Goal: Transaction & Acquisition: Purchase product/service

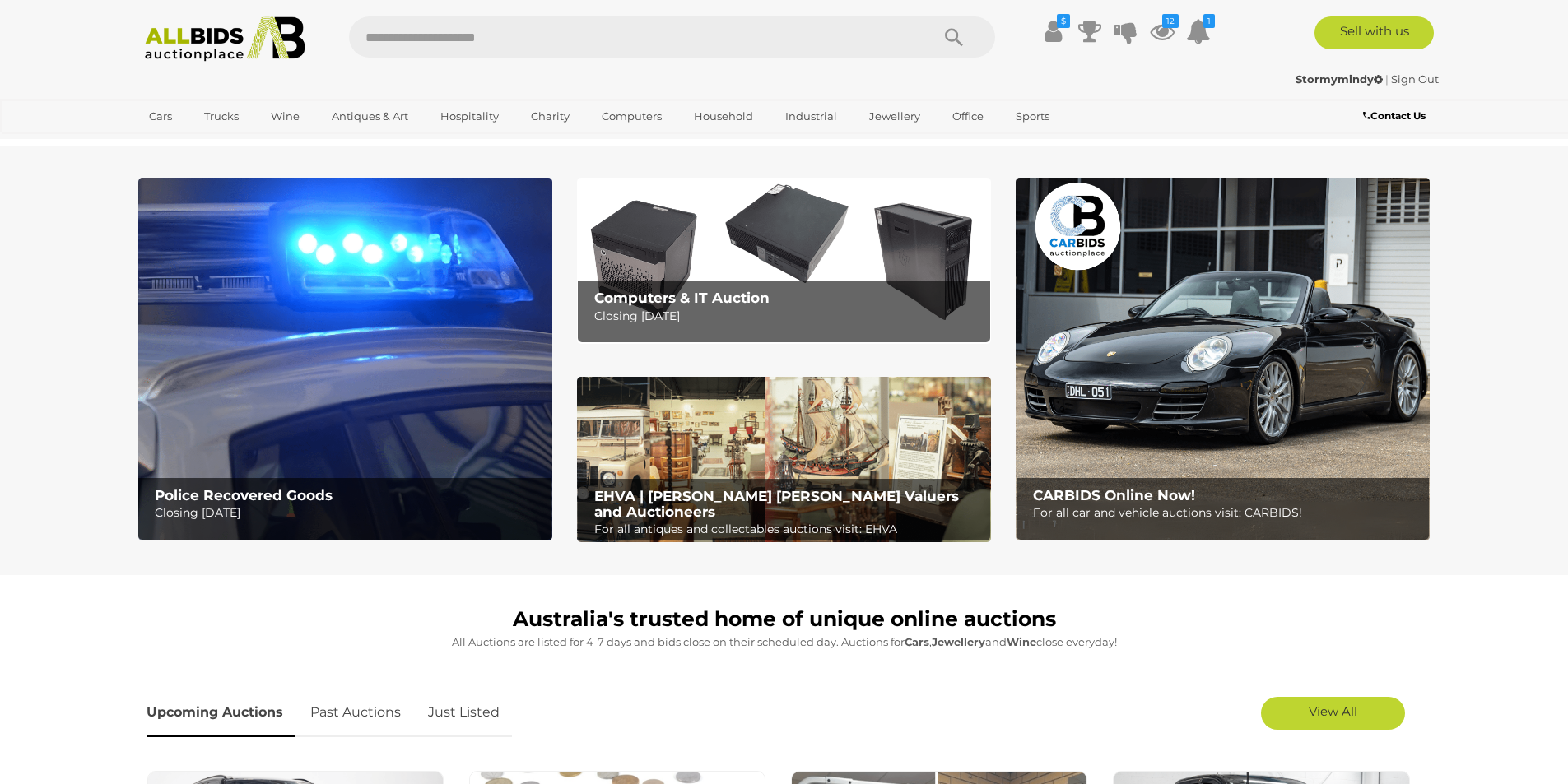
click at [477, 703] on link "Just Listed" at bounding box center [464, 713] width 96 height 49
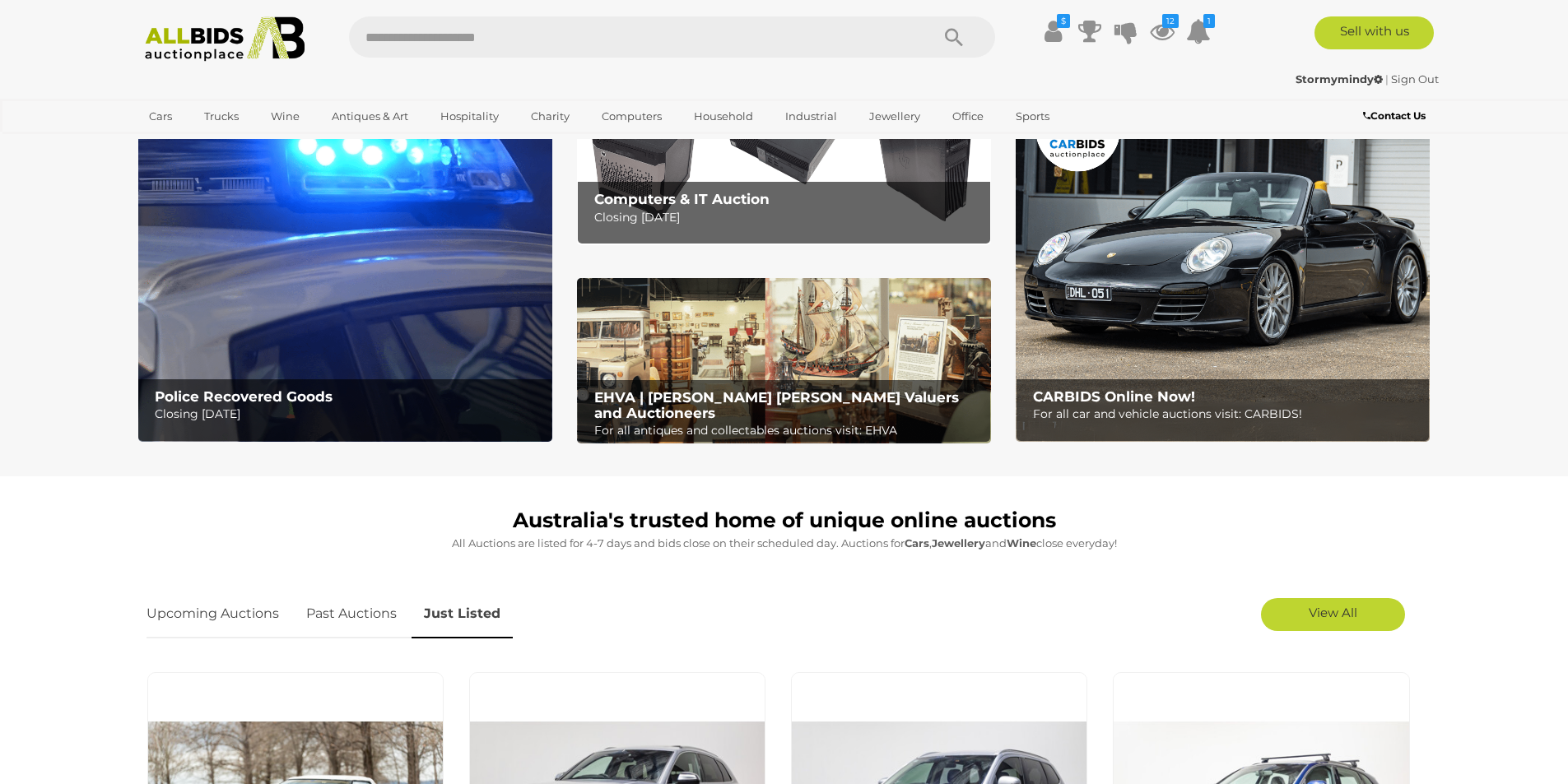
scroll to position [247, 0]
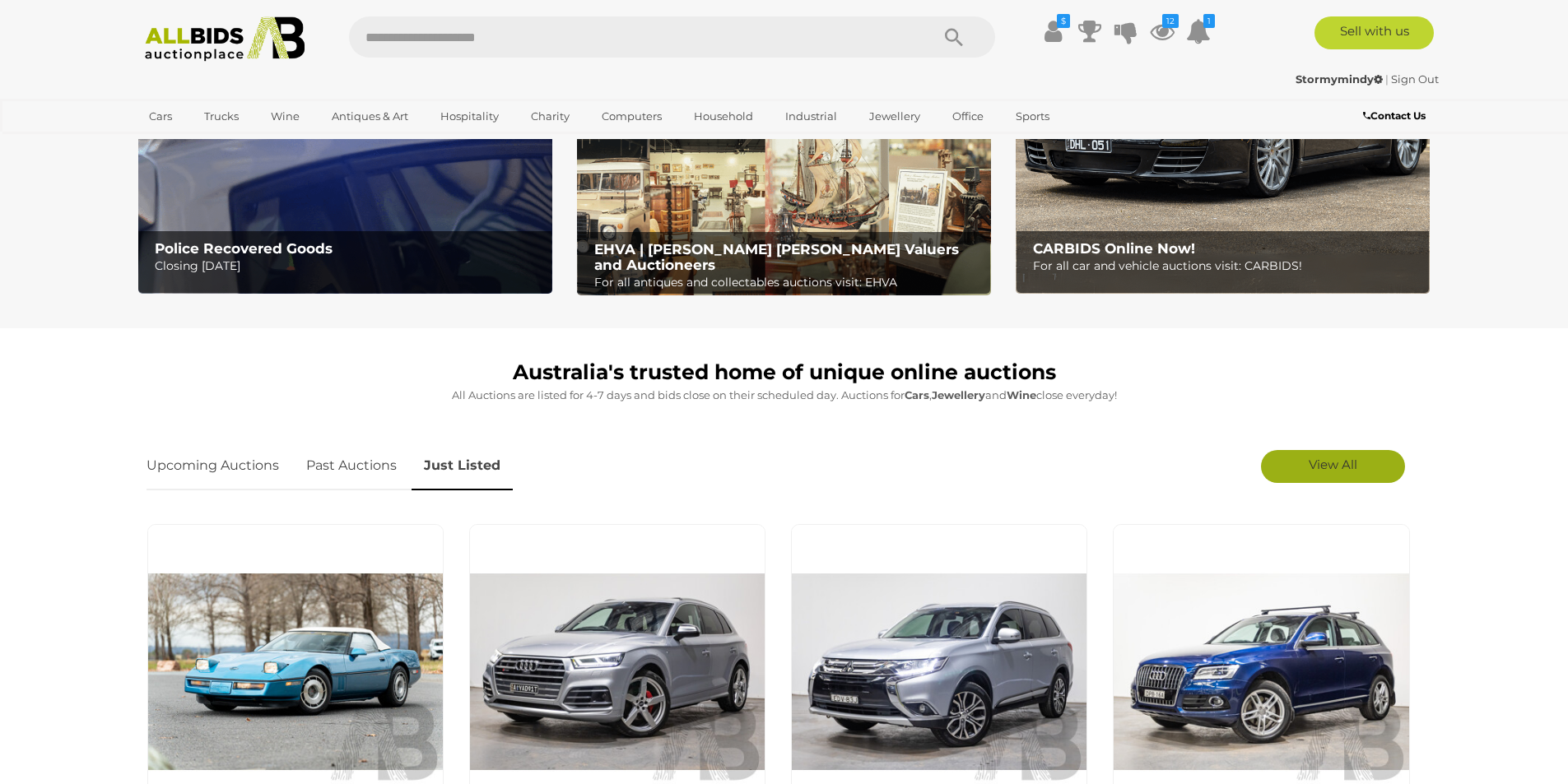
click at [1367, 469] on link "View All" at bounding box center [1332, 466] width 144 height 33
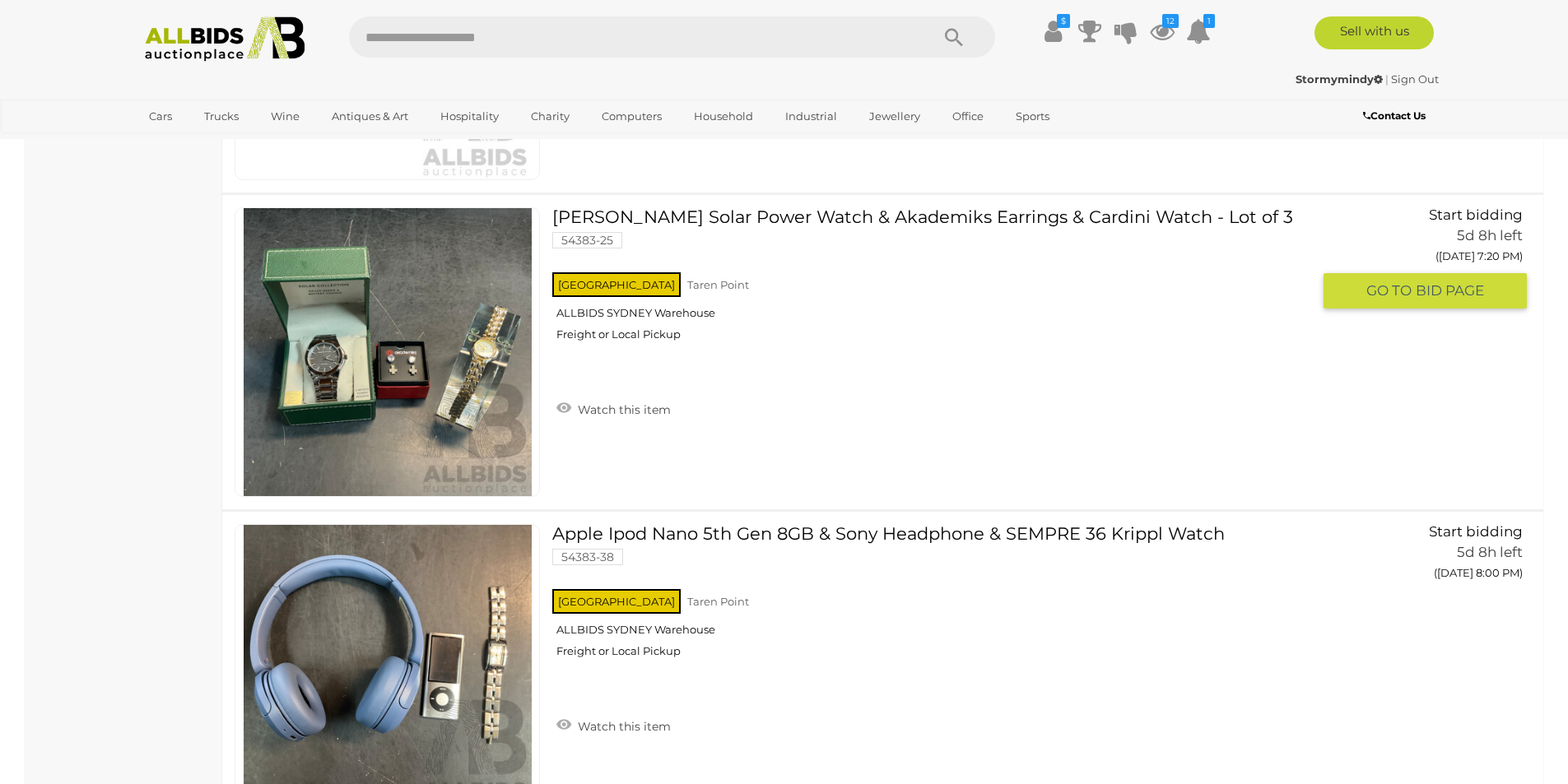
scroll to position [3373, 0]
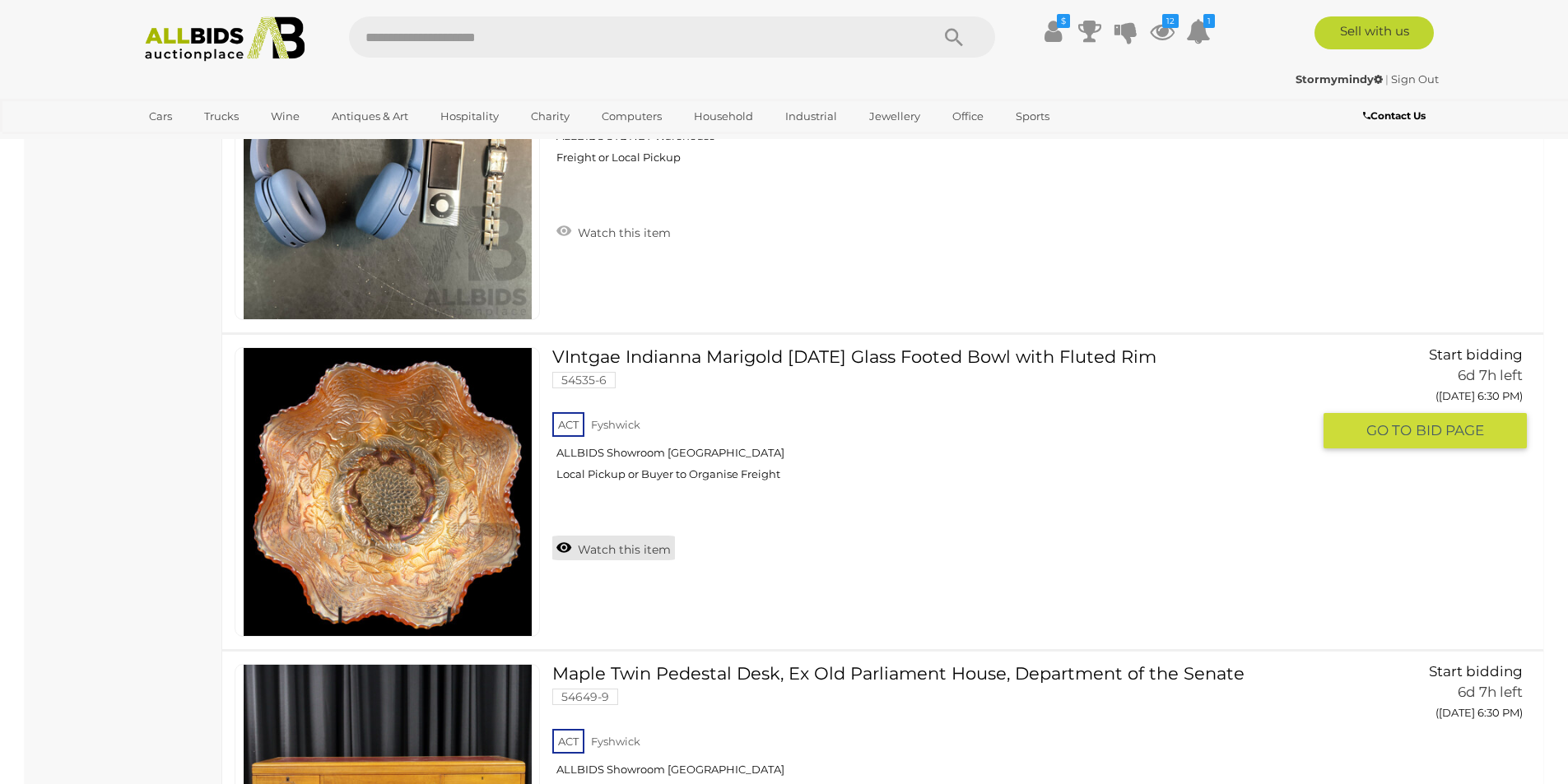
click at [650, 545] on link "Watch this item" at bounding box center [613, 547] width 122 height 24
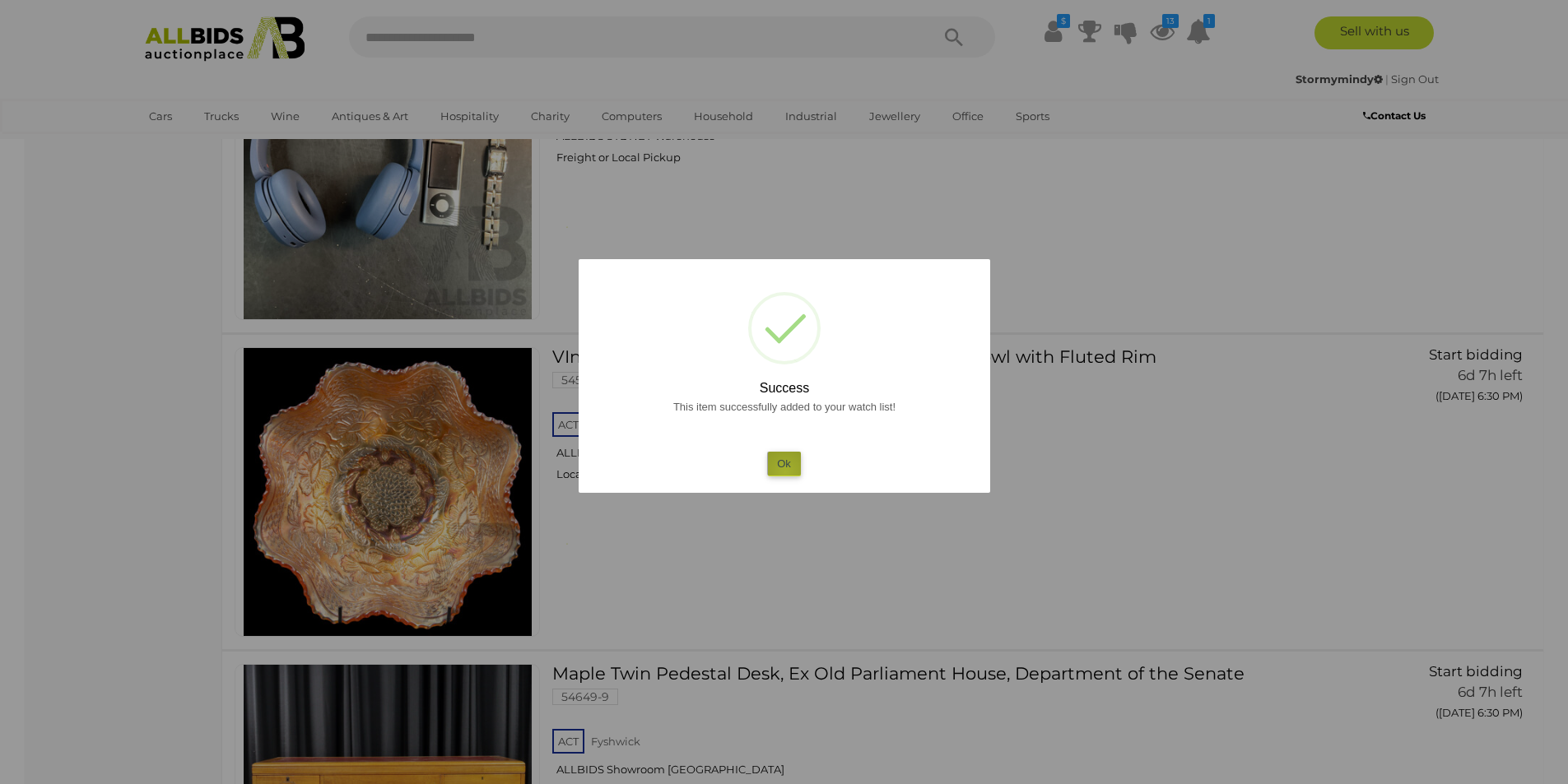
click at [785, 472] on button "Ok" at bounding box center [784, 463] width 34 height 24
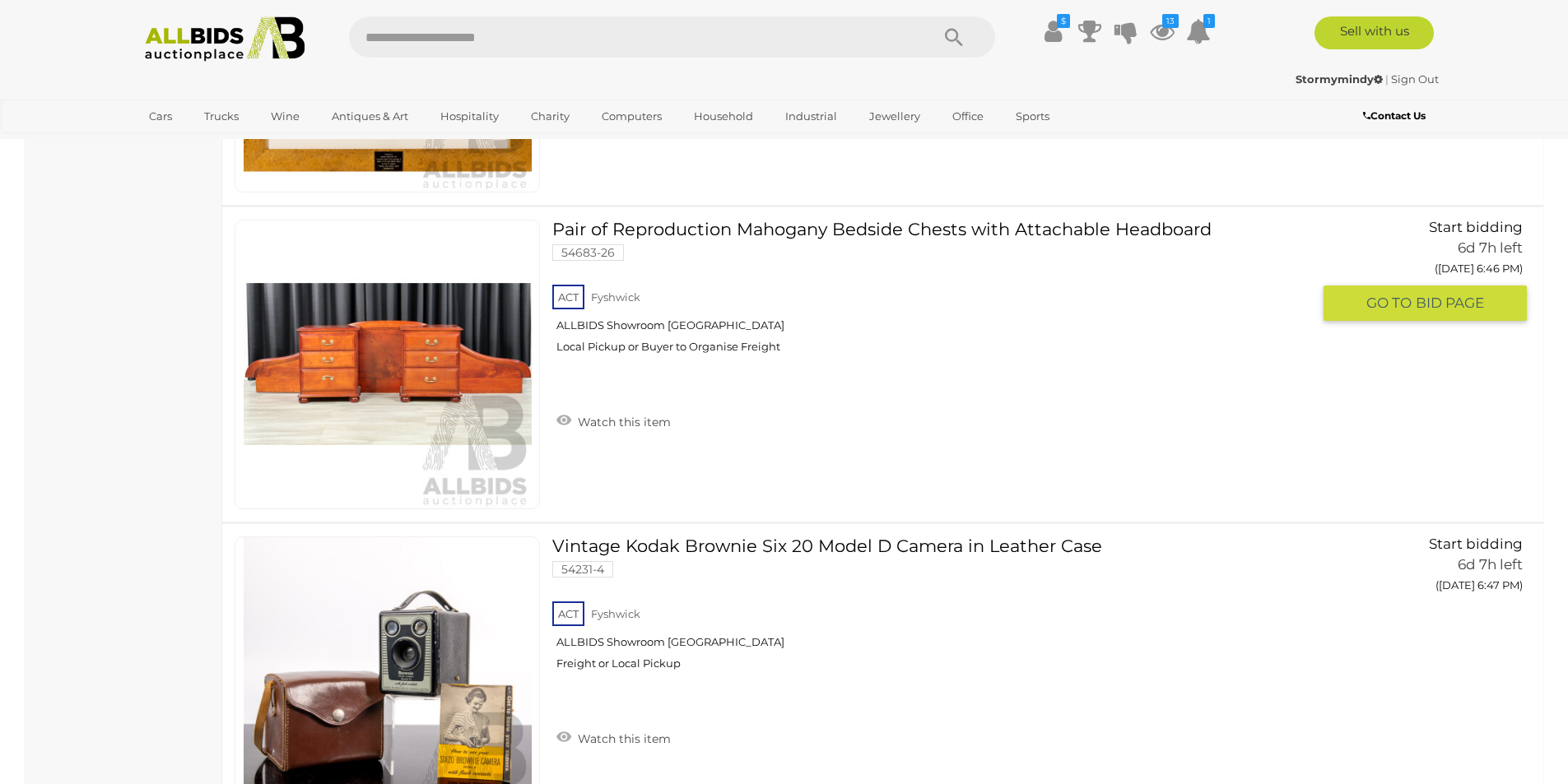
scroll to position [15464, 0]
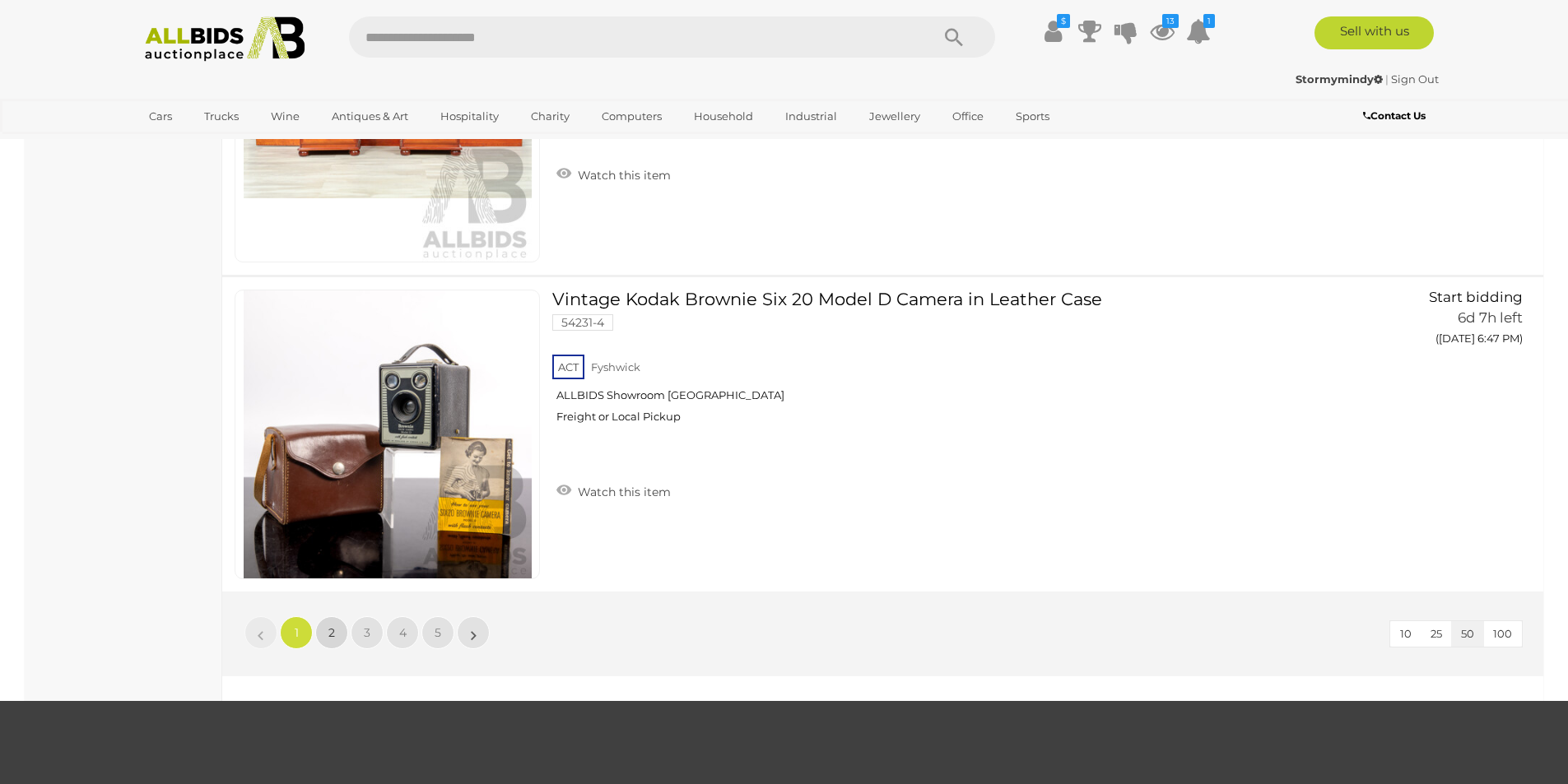
click at [321, 643] on link "2" at bounding box center [332, 633] width 33 height 33
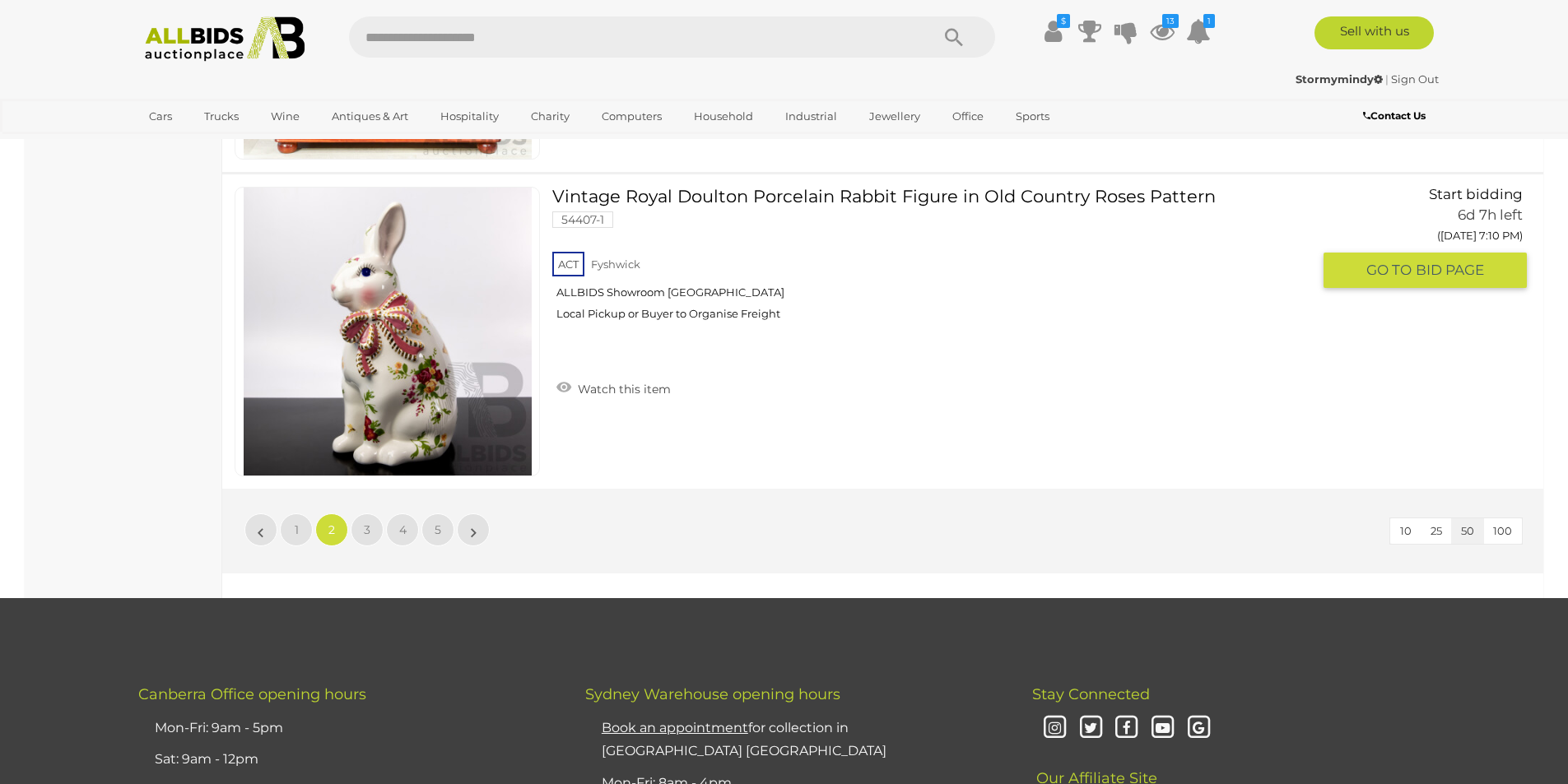
scroll to position [15711, 0]
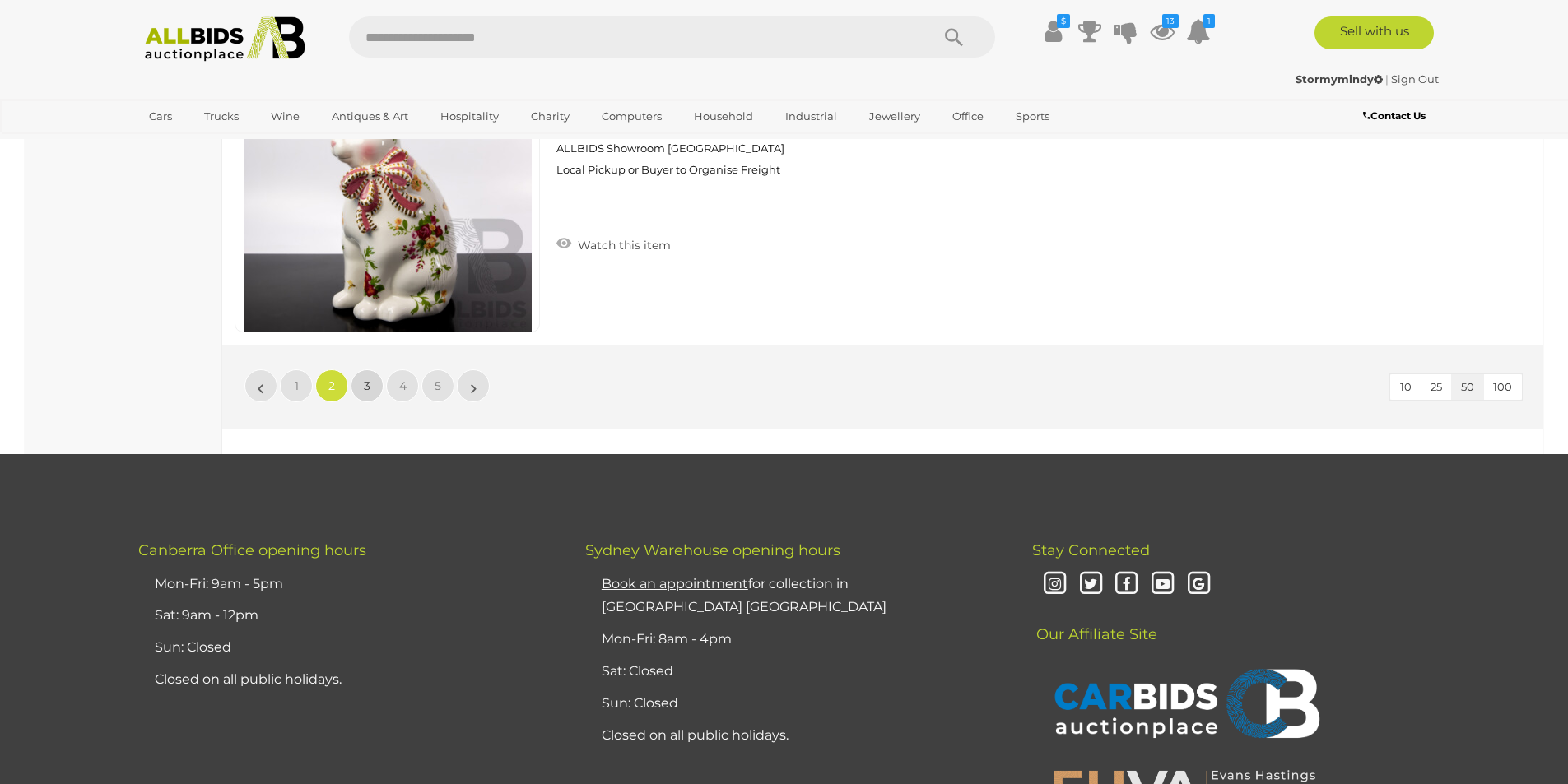
click at [363, 376] on link "3" at bounding box center [367, 386] width 33 height 33
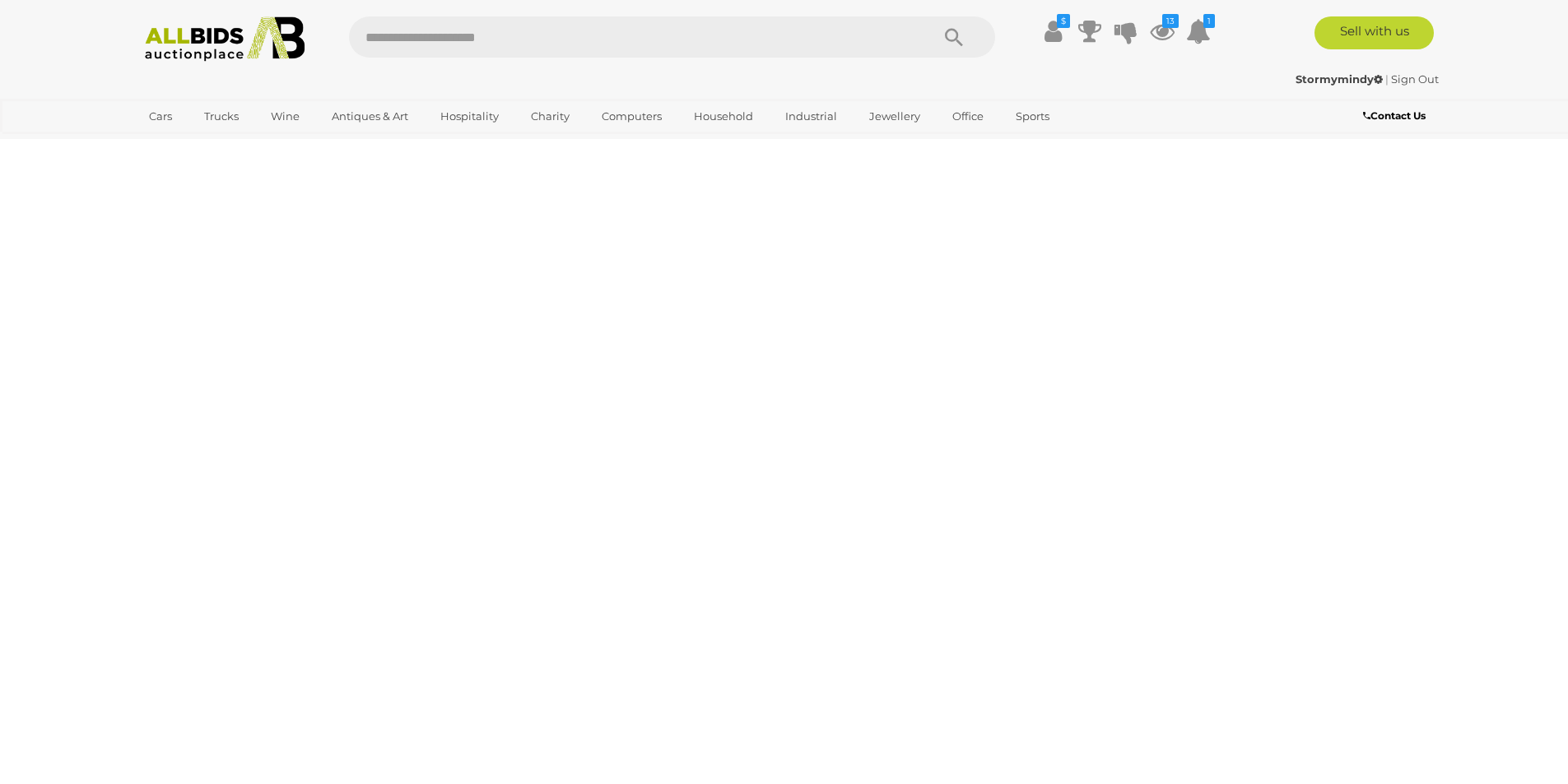
scroll to position [0, 0]
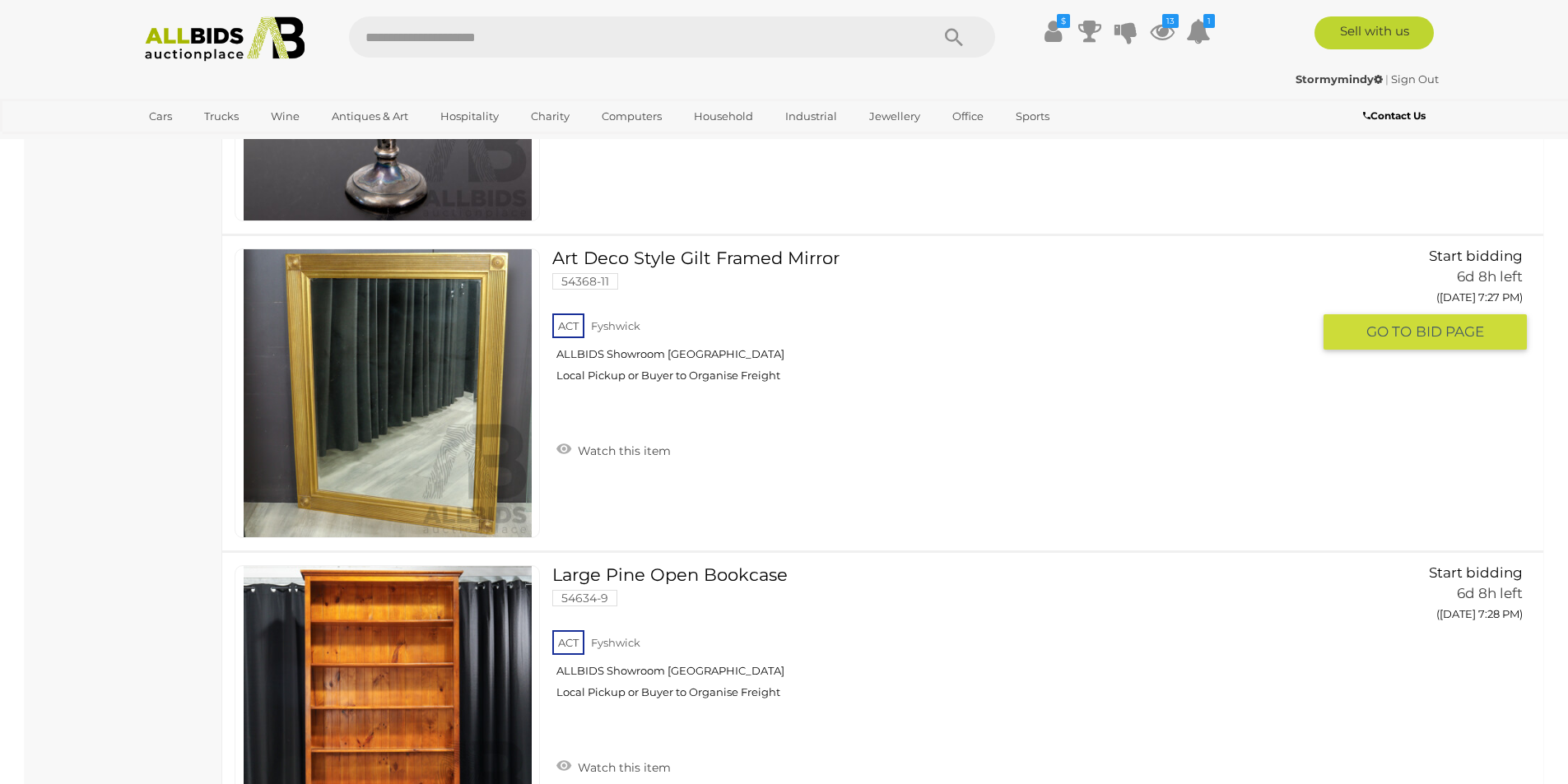
scroll to position [12750, 0]
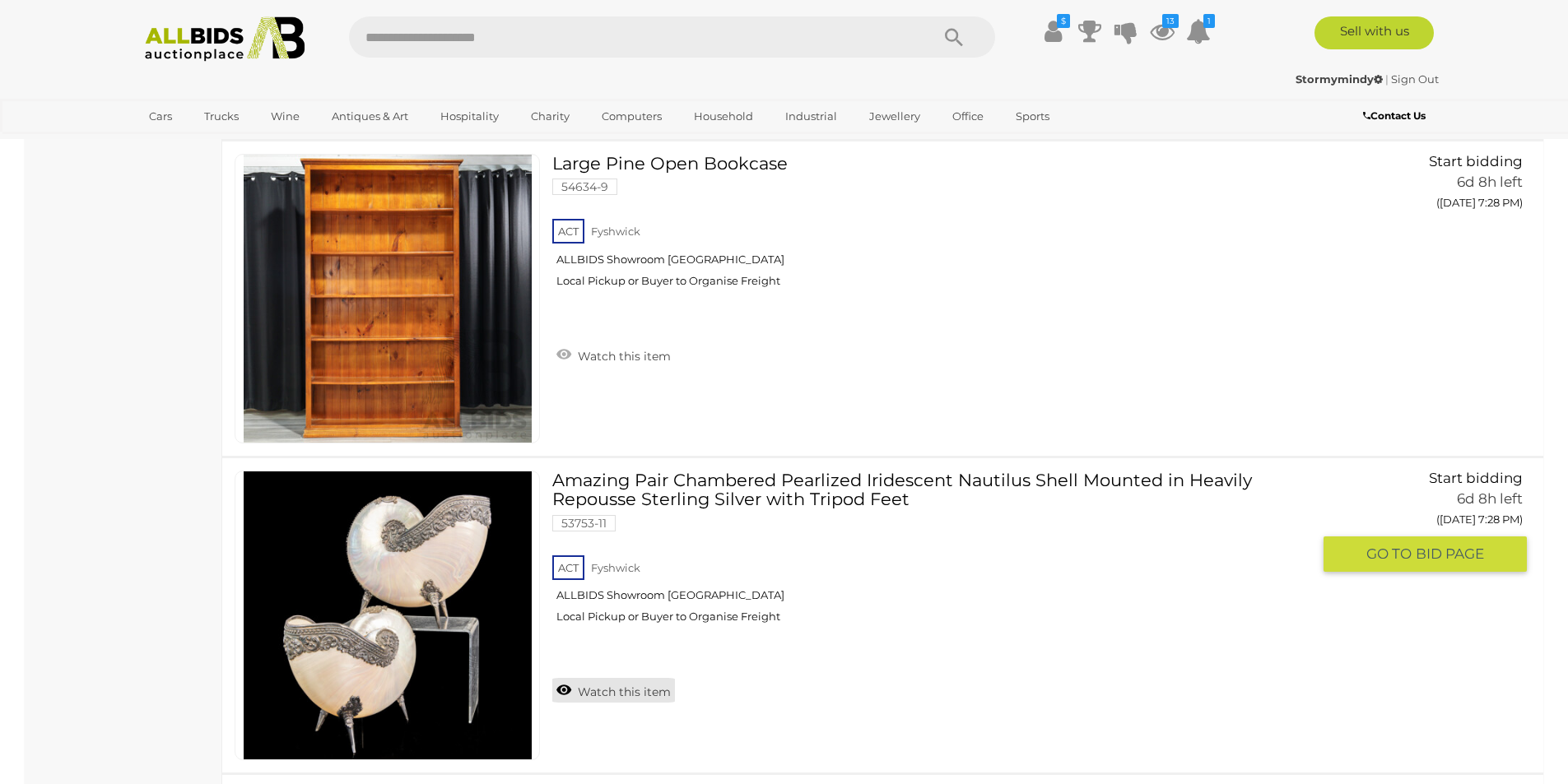
click at [607, 687] on link "Watch this item" at bounding box center [613, 690] width 122 height 24
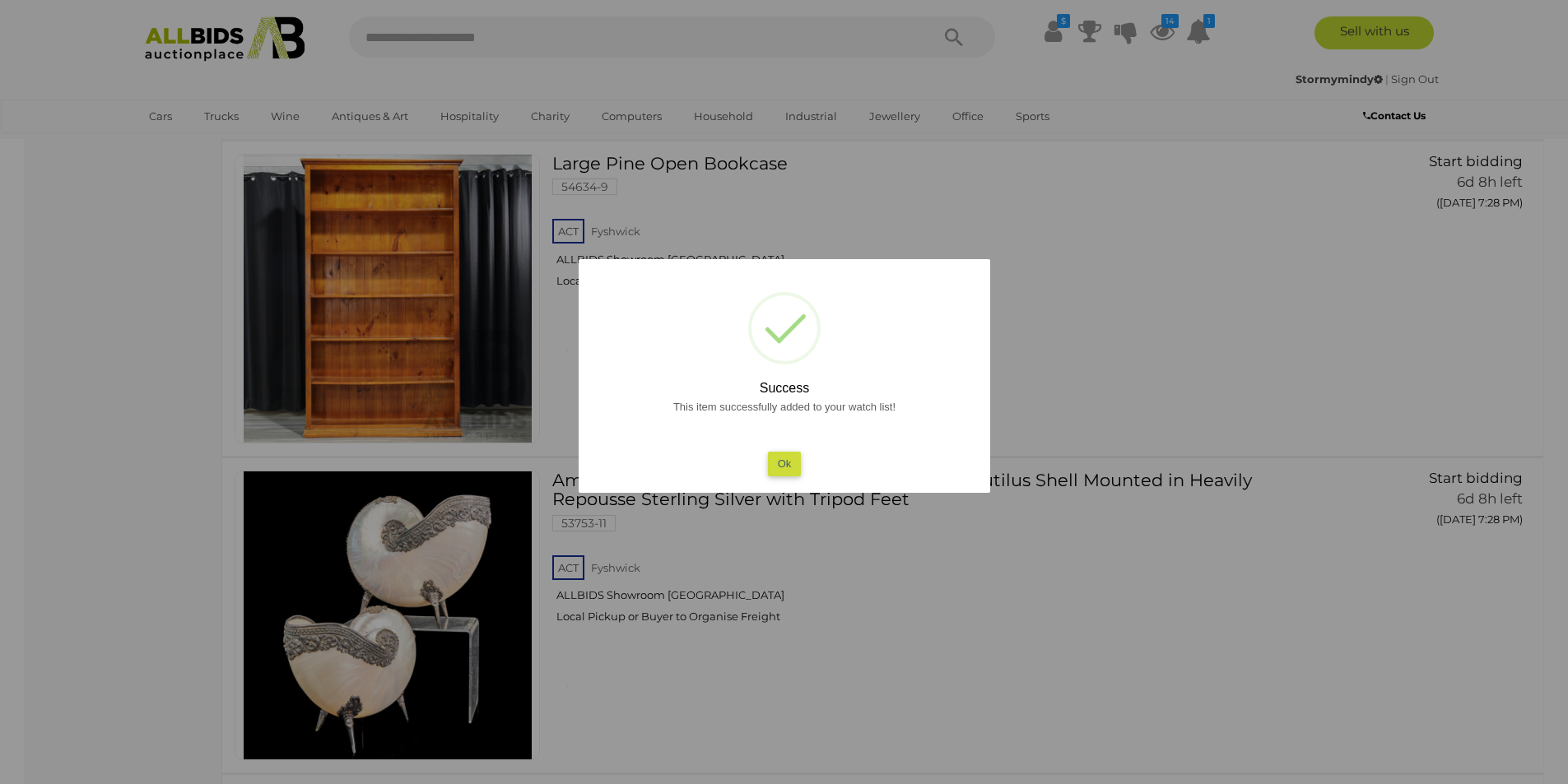
click at [772, 466] on button "Ok" at bounding box center [784, 463] width 34 height 24
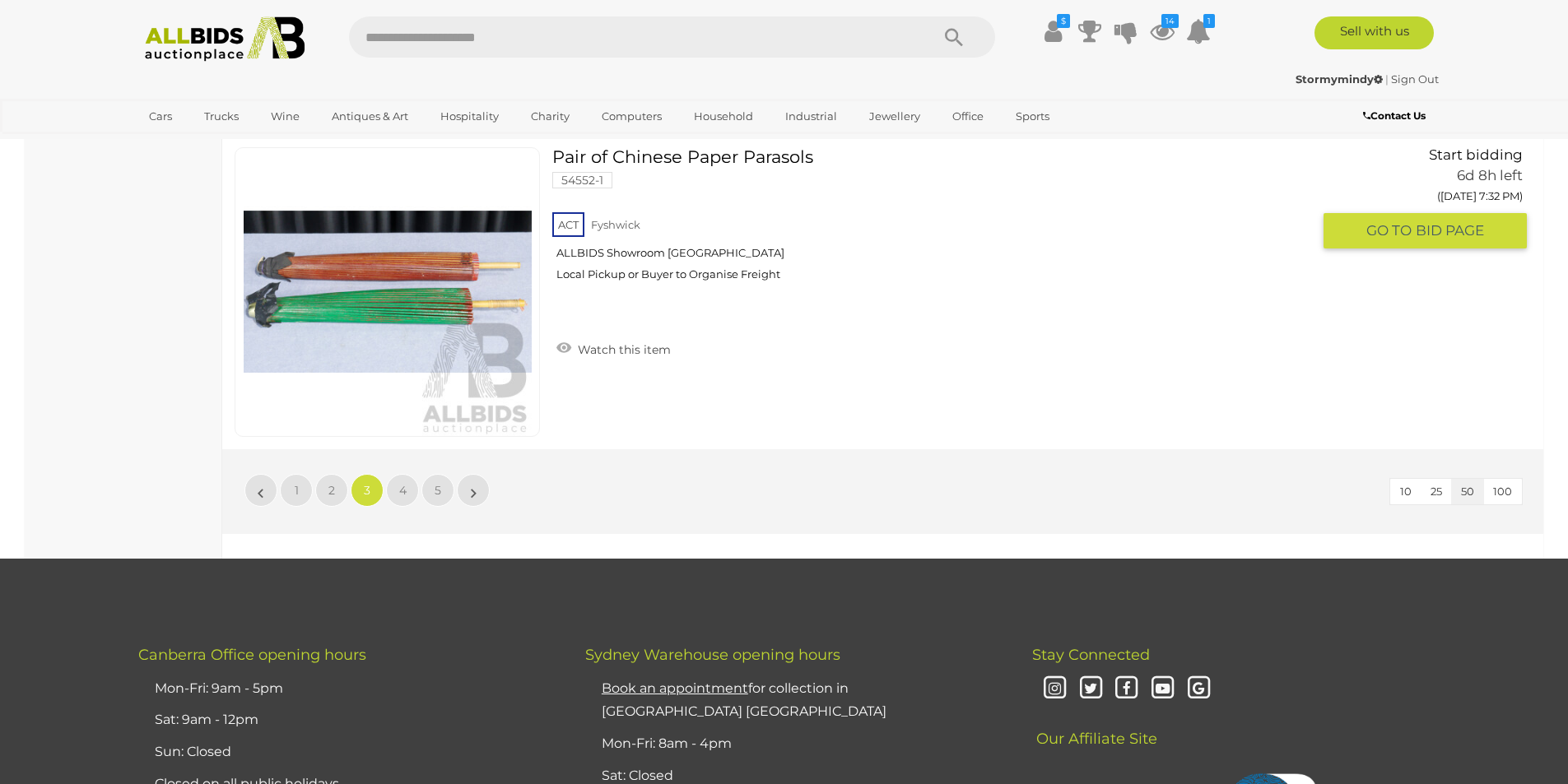
scroll to position [15629, 0]
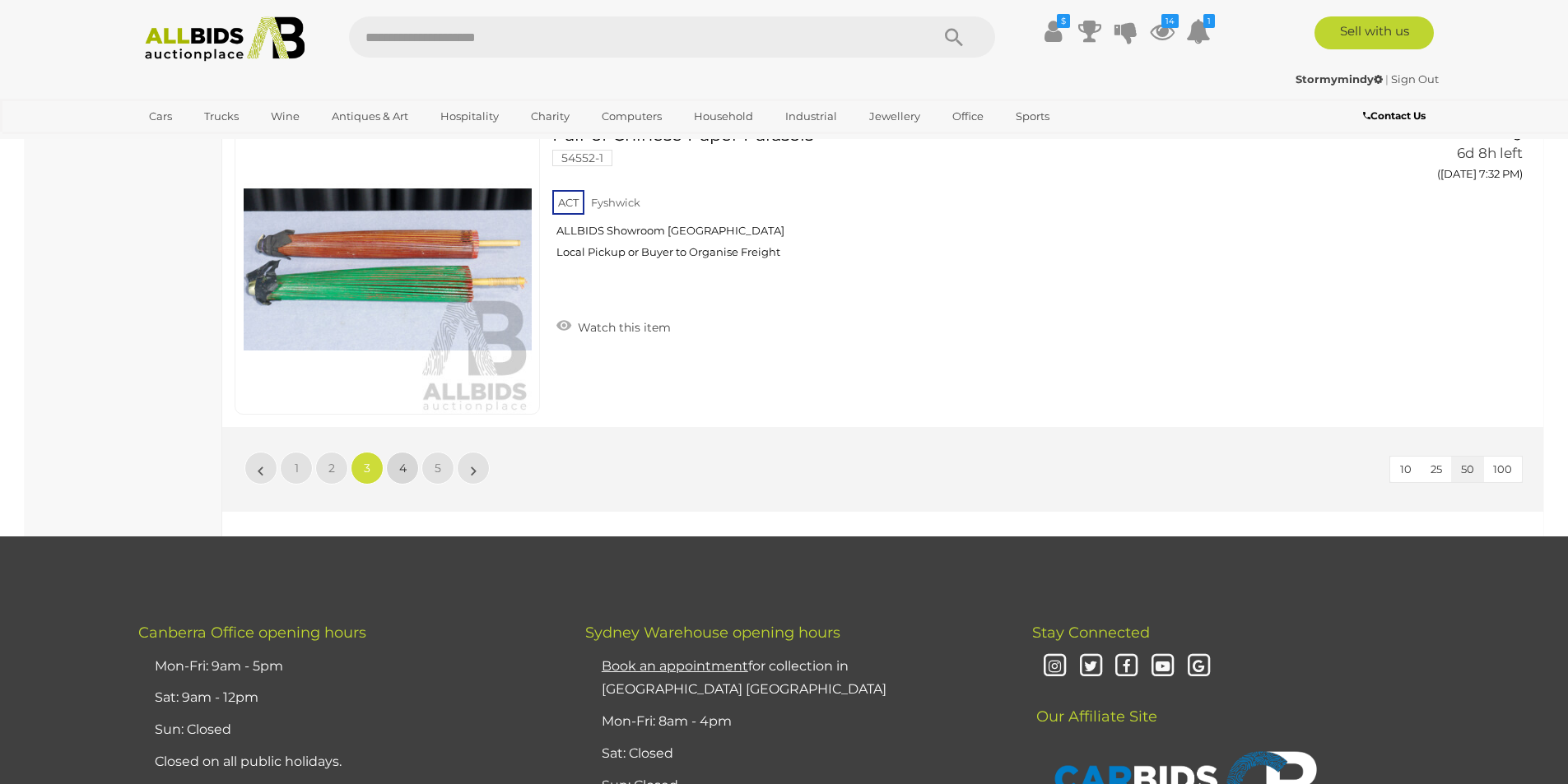
click at [411, 473] on link "4" at bounding box center [403, 468] width 33 height 33
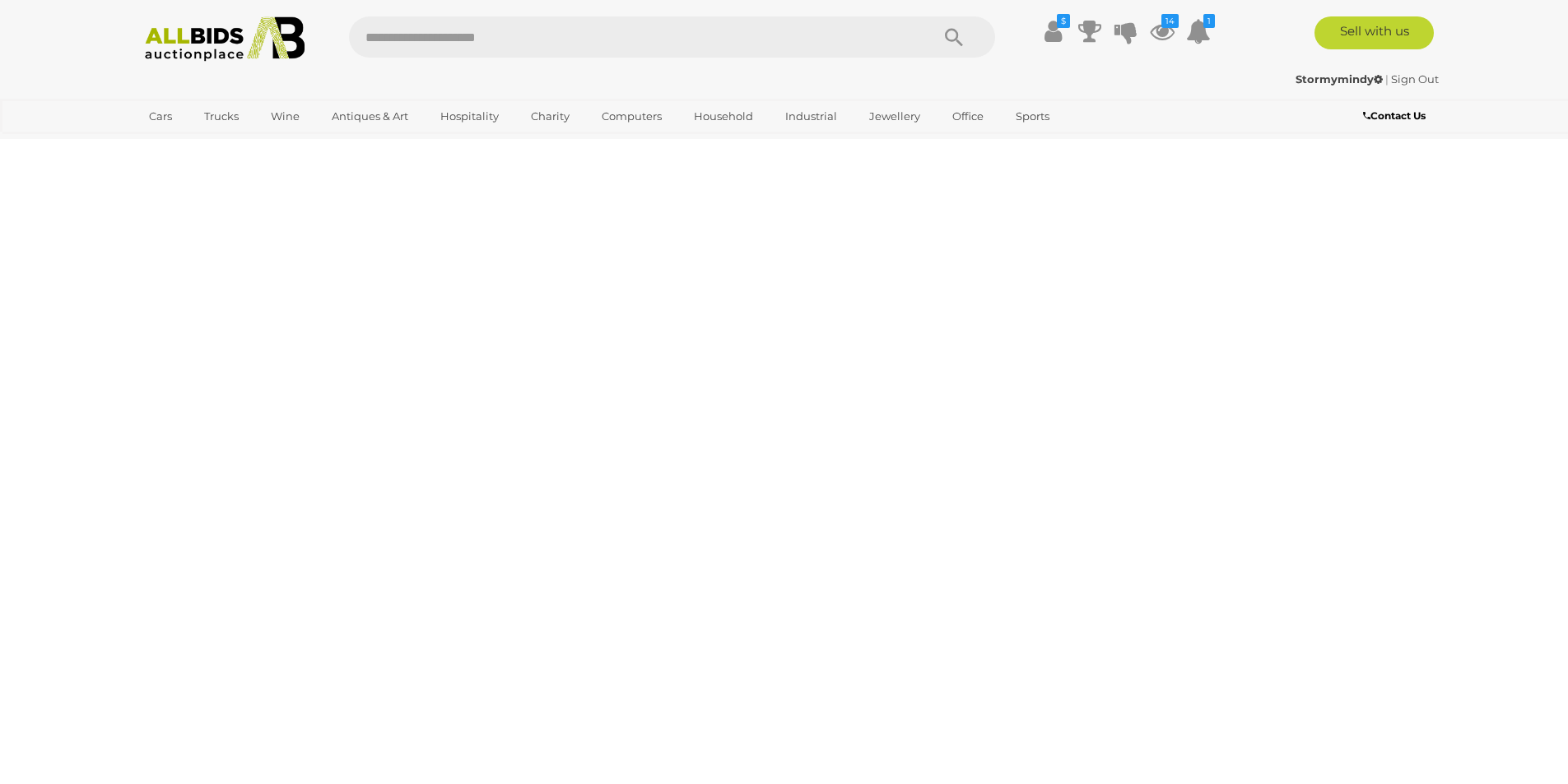
scroll to position [0, 0]
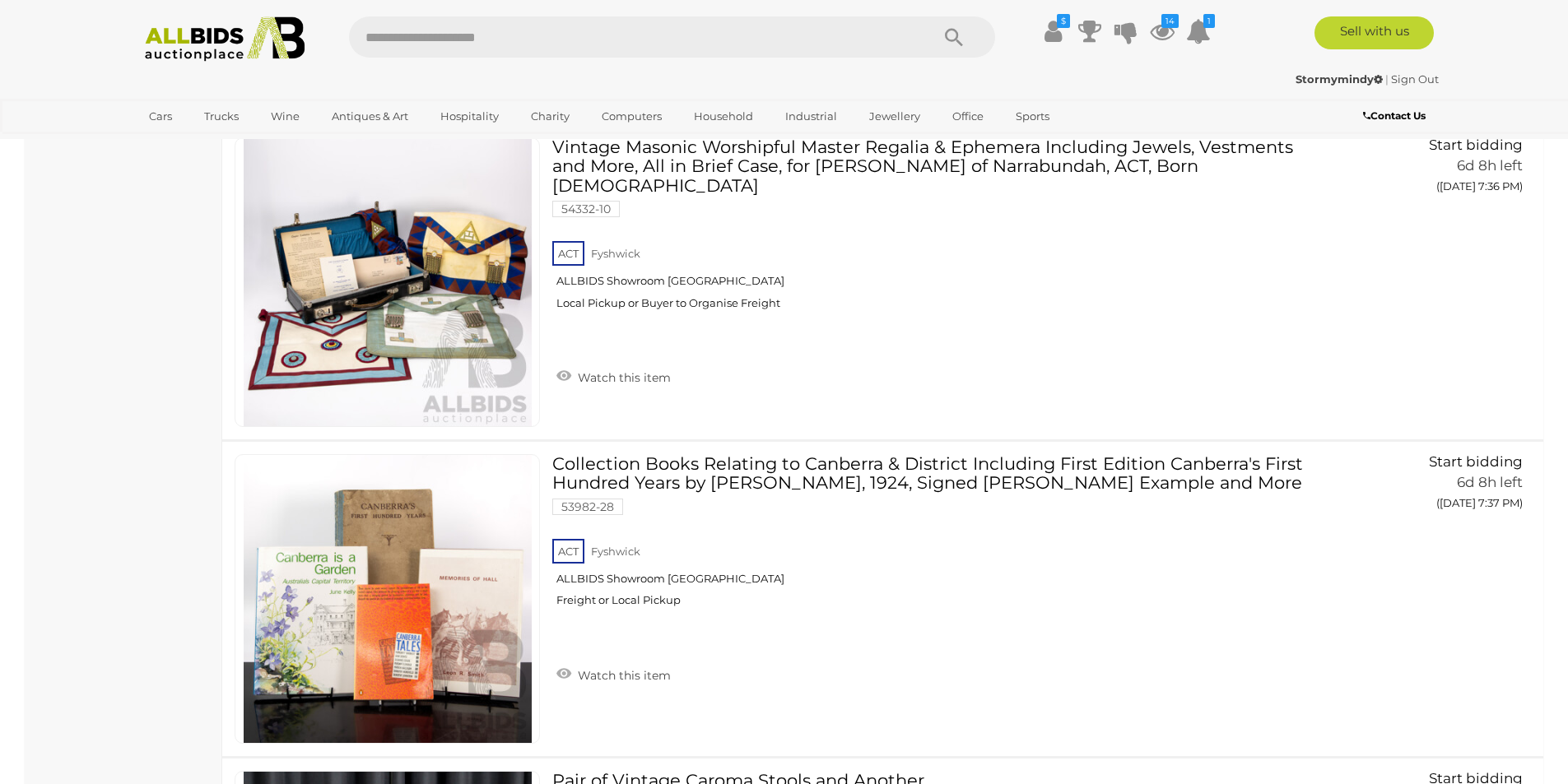
scroll to position [2961, 0]
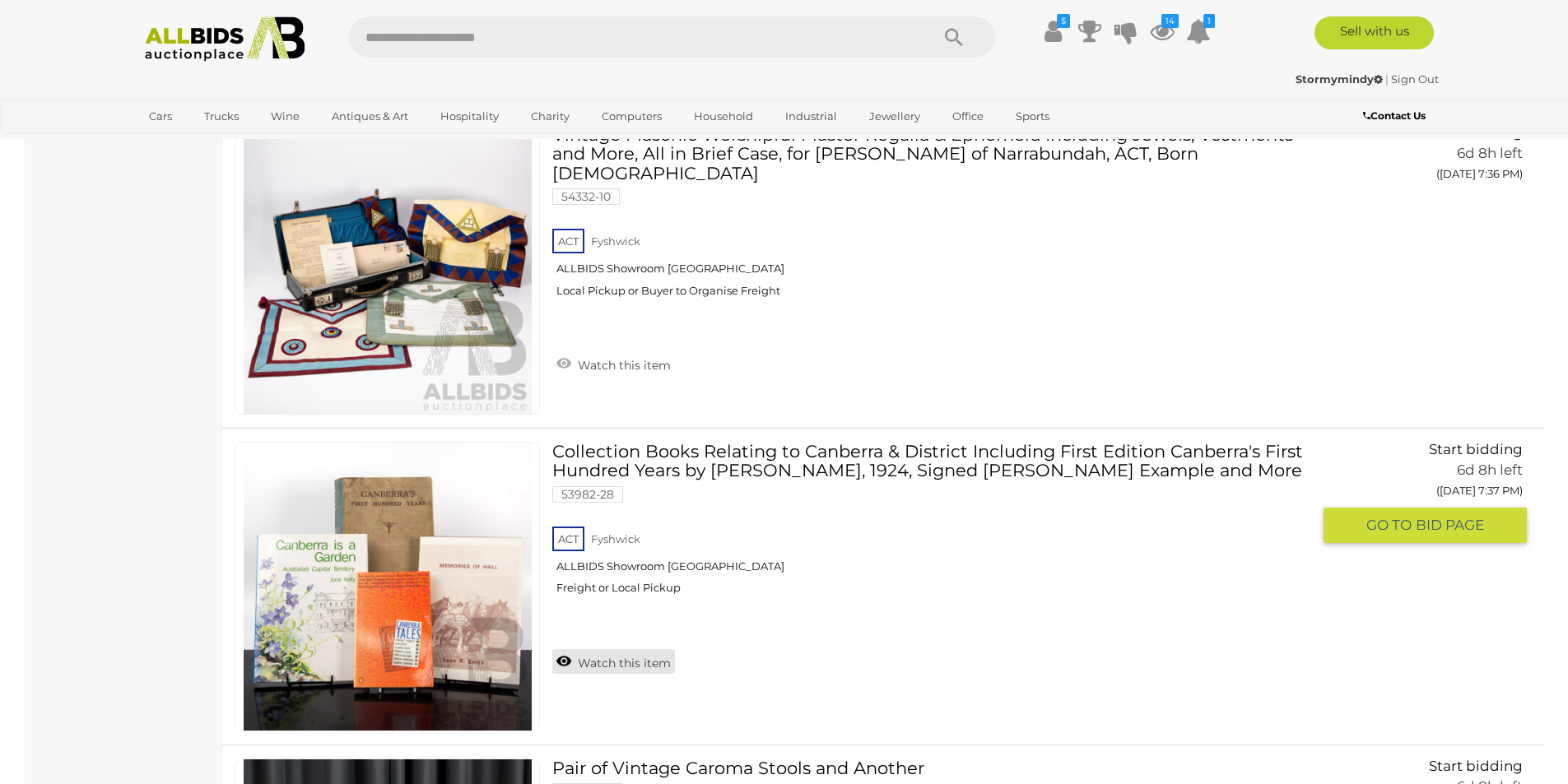
click at [579, 666] on link "Watch this item" at bounding box center [613, 661] width 122 height 24
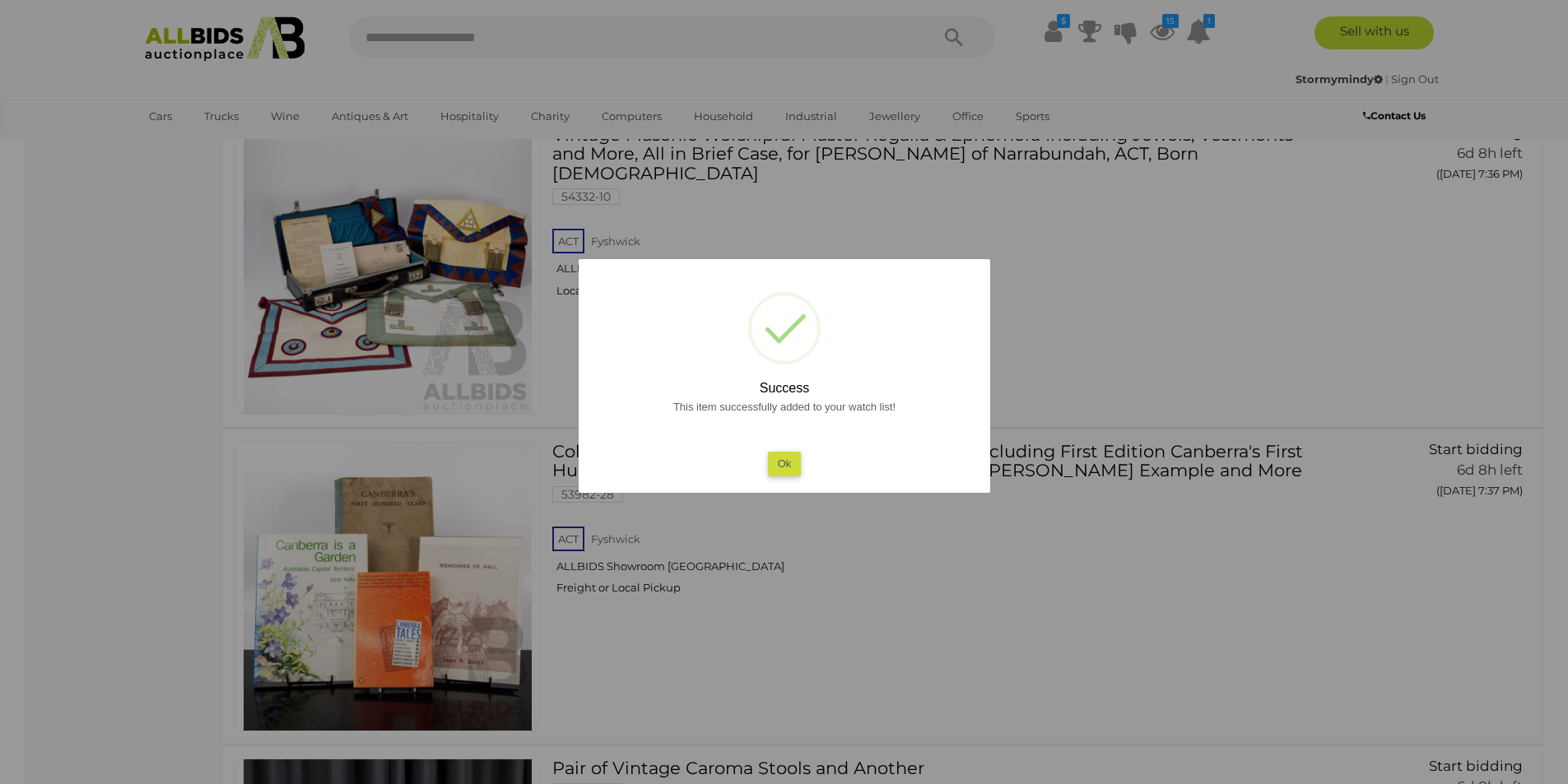
click at [778, 475] on button "Ok" at bounding box center [784, 463] width 34 height 24
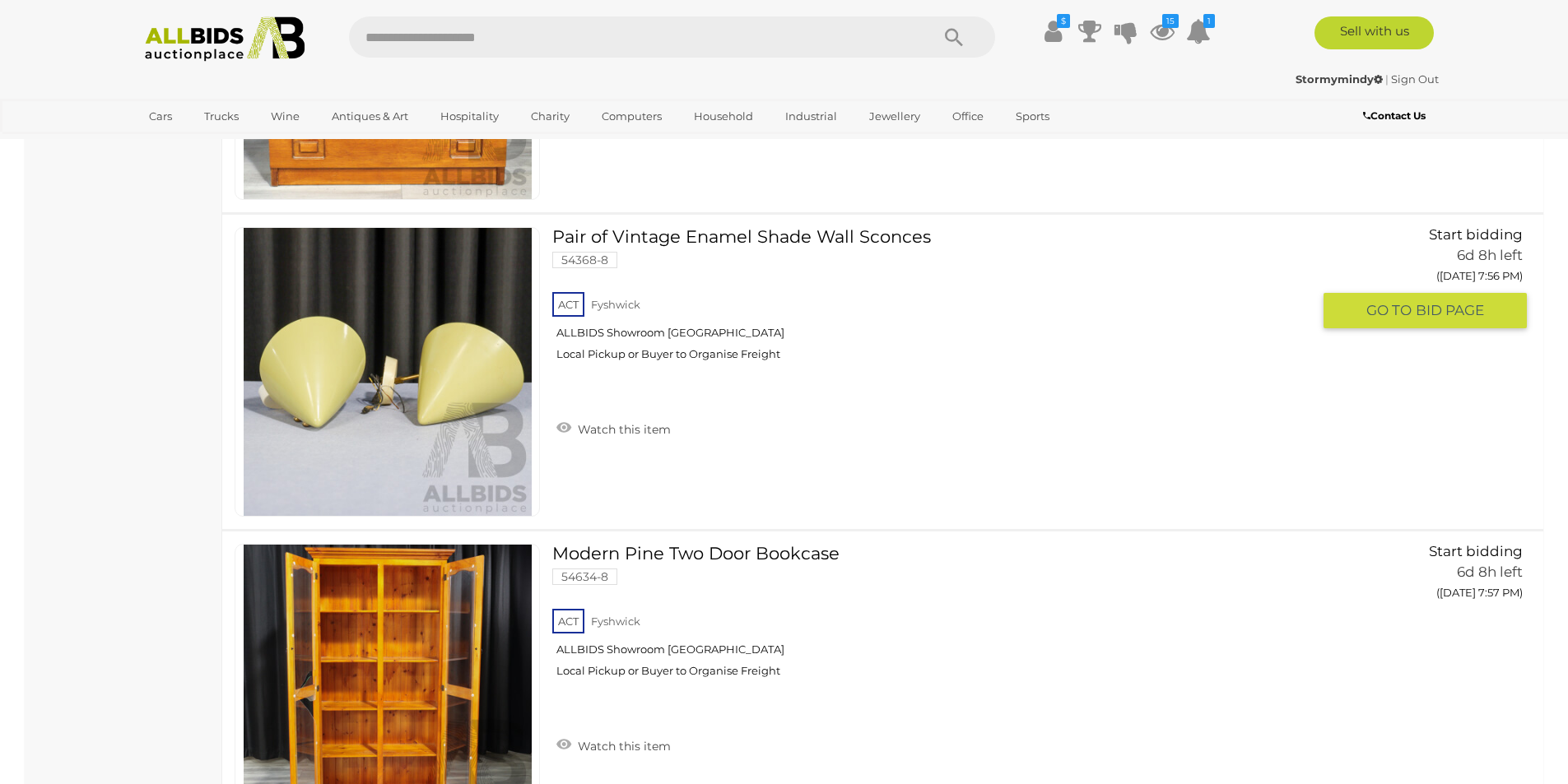
scroll to position [15464, 0]
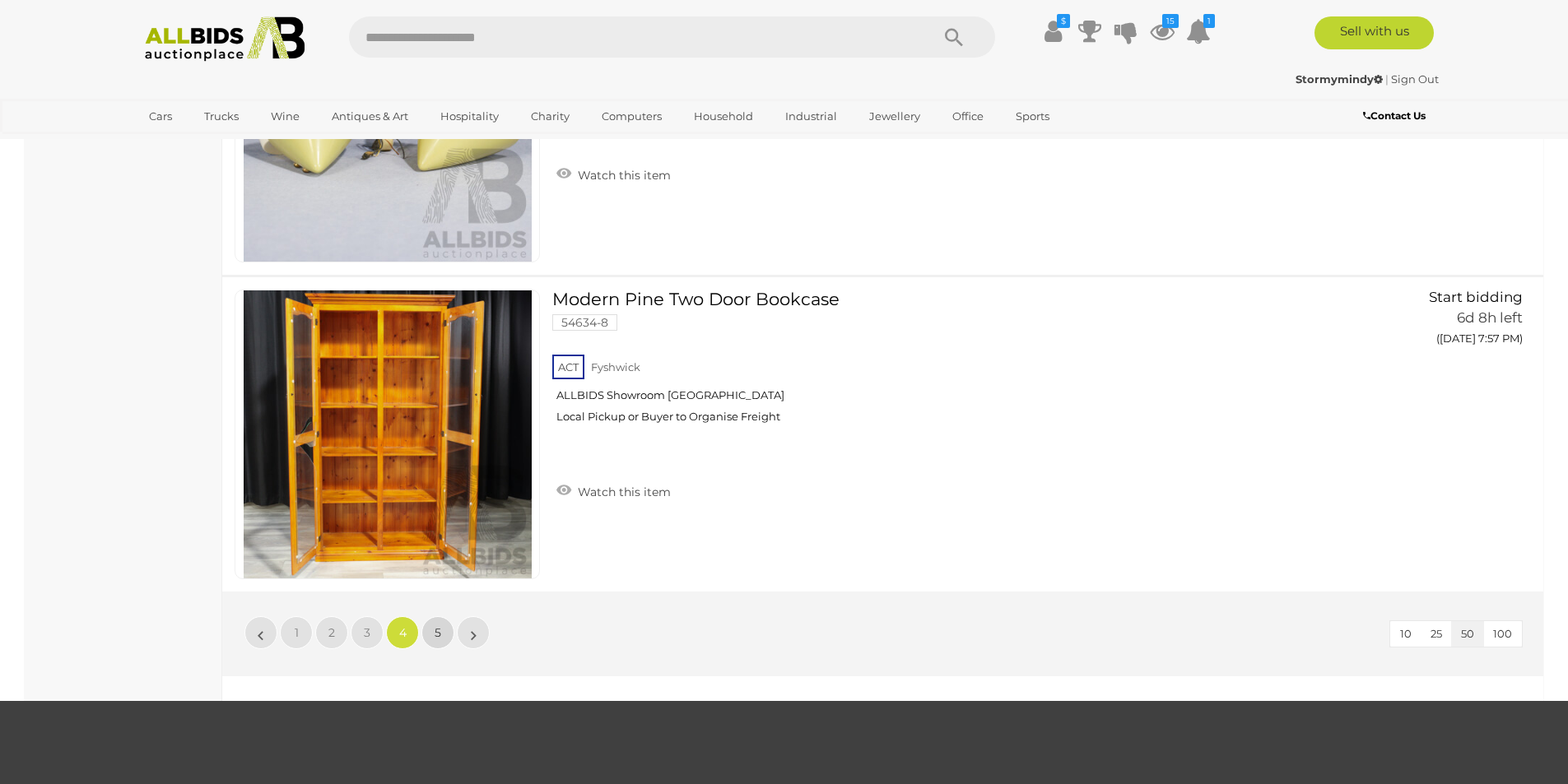
click at [432, 626] on link "5" at bounding box center [438, 633] width 33 height 33
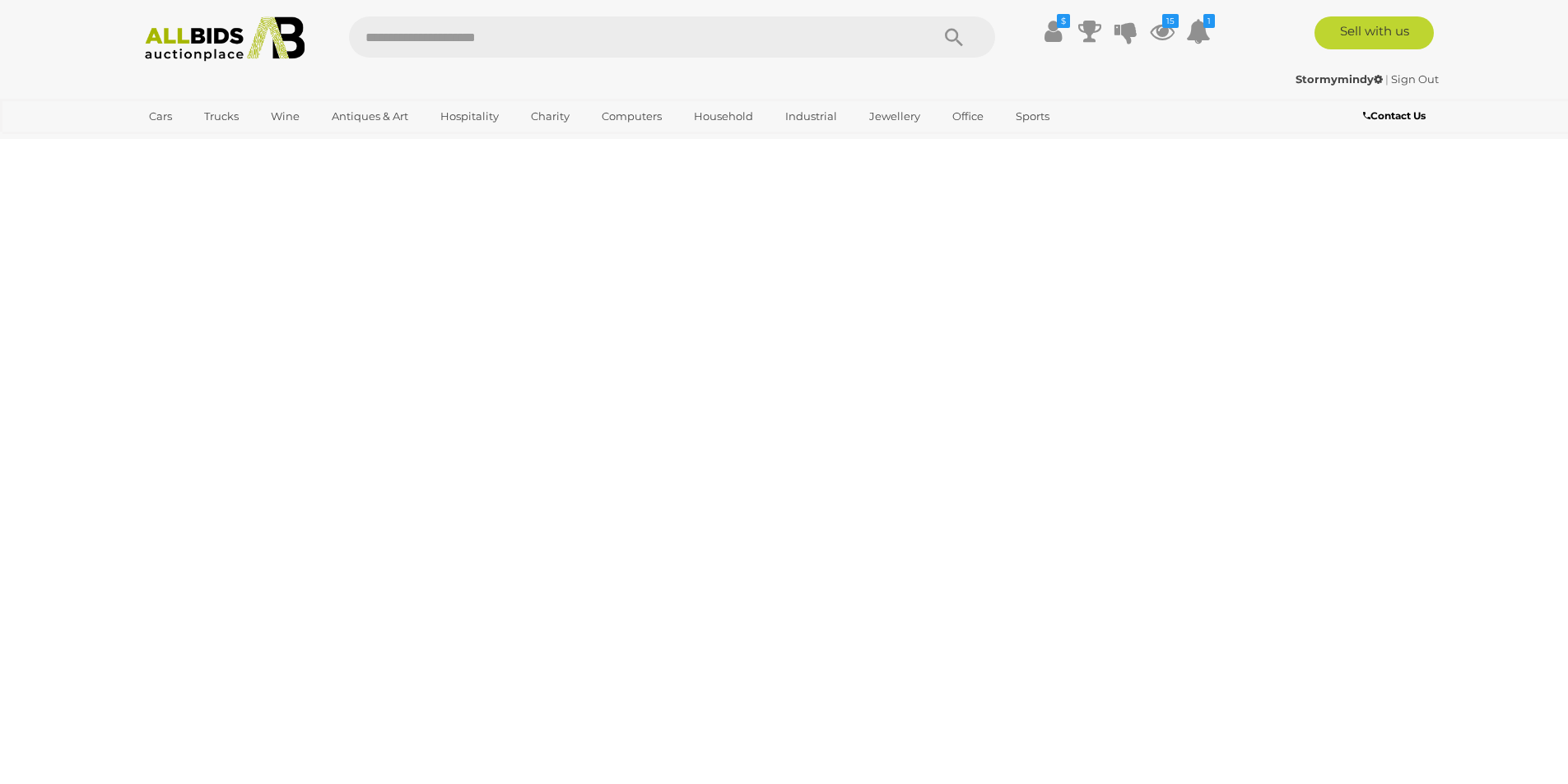
scroll to position [0, 0]
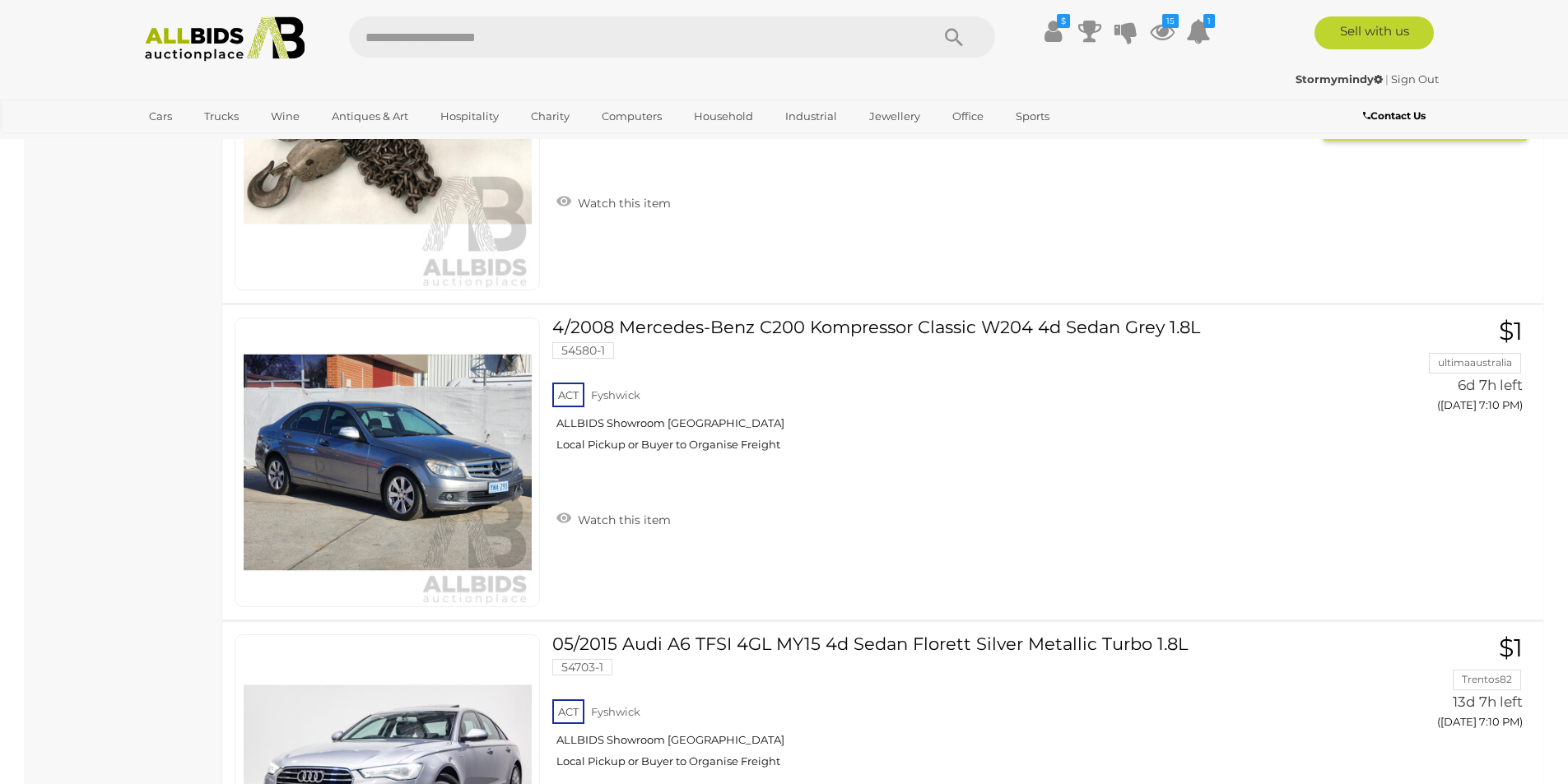
scroll to position [8719, 0]
